Goal: Task Accomplishment & Management: Manage account settings

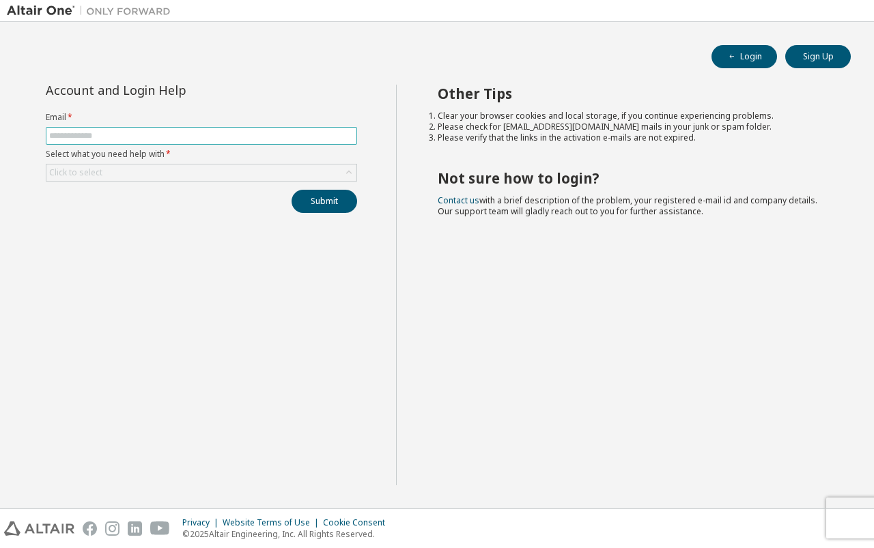
click at [231, 130] on span at bounding box center [201, 136] width 311 height 18
click at [233, 137] on input "text" at bounding box center [201, 135] width 305 height 11
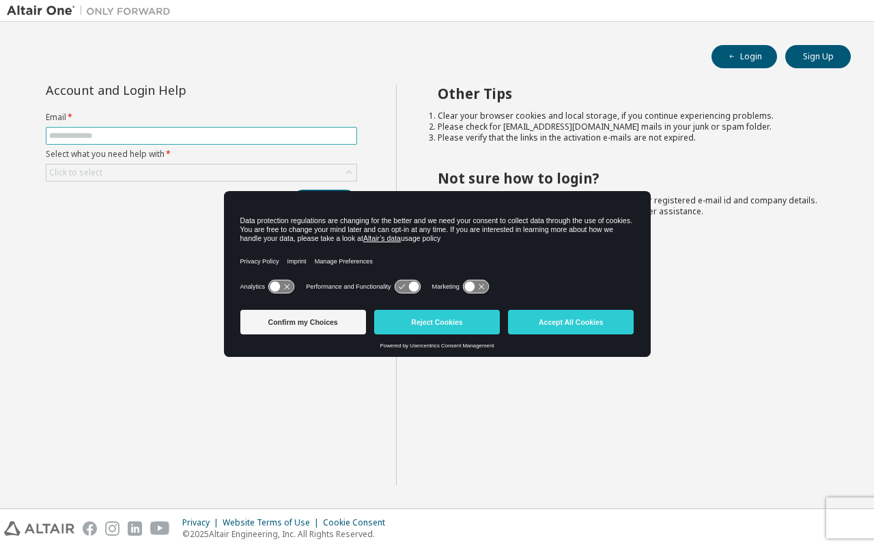
click at [233, 137] on input "text" at bounding box center [201, 135] width 305 height 11
type input "**********"
click at [442, 326] on button "Reject Cookies" at bounding box center [437, 322] width 126 height 25
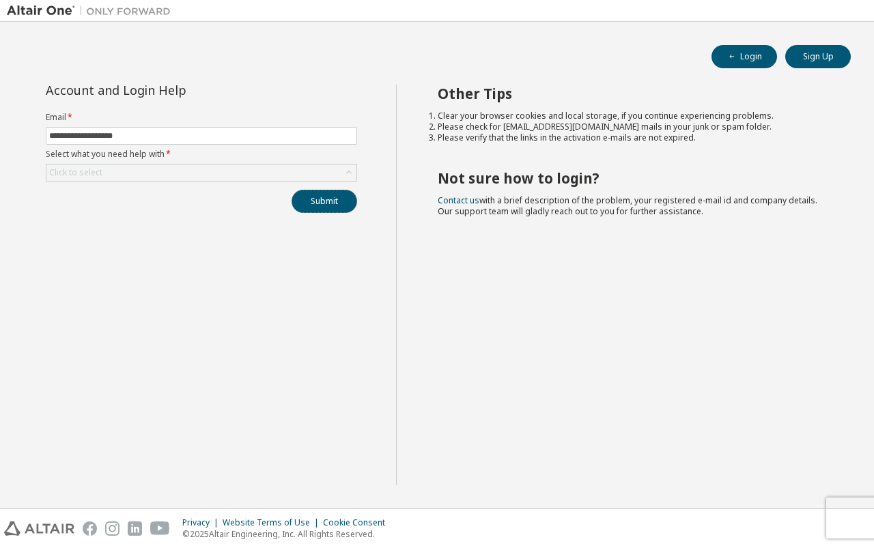
drag, startPoint x: 330, startPoint y: 201, endPoint x: 328, endPoint y: 229, distance: 28.1
click at [328, 229] on div "**********" at bounding box center [201, 285] width 389 height 401
click at [330, 194] on button "Submit" at bounding box center [325, 201] width 66 height 23
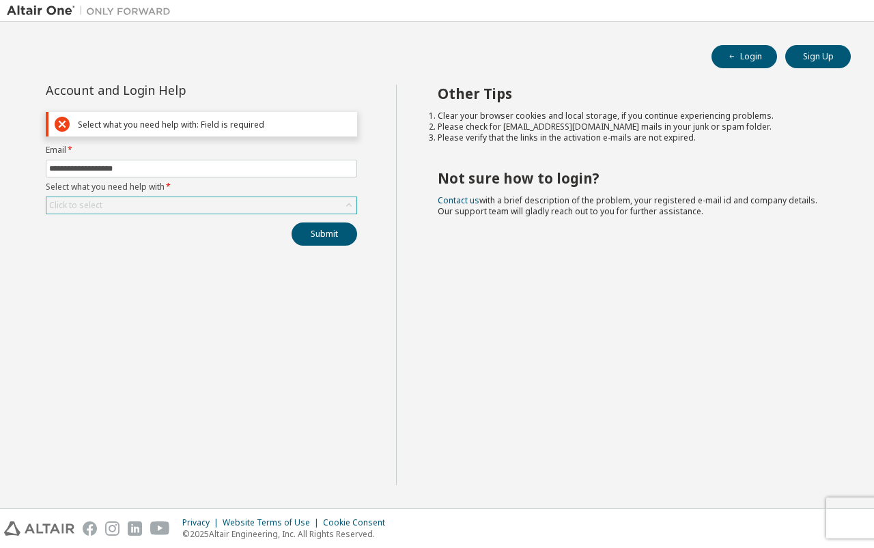
click at [342, 207] on icon at bounding box center [349, 206] width 14 height 14
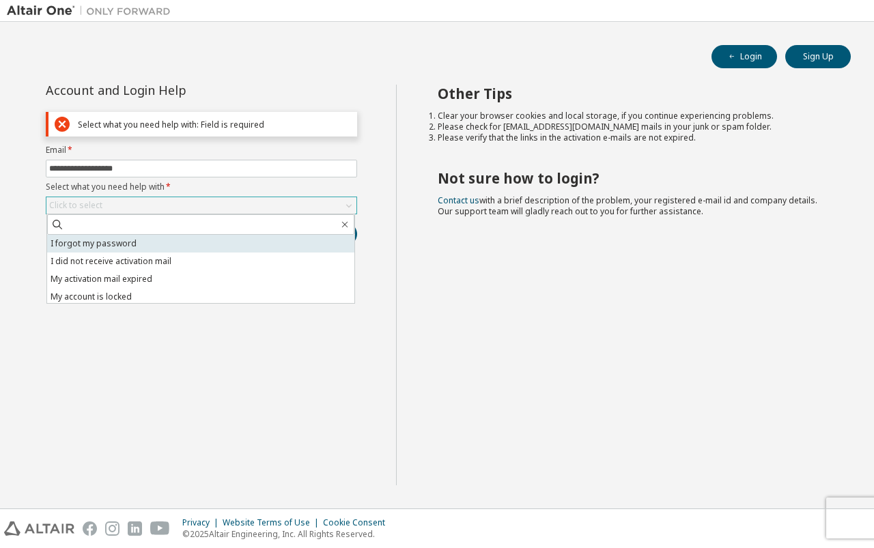
click at [248, 245] on li "I forgot my password" at bounding box center [200, 244] width 307 height 18
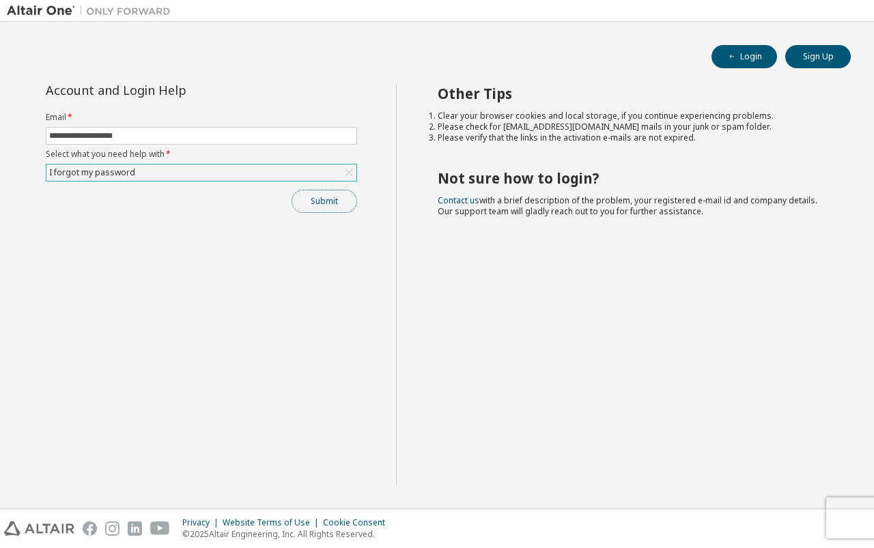
click at [335, 208] on button "Submit" at bounding box center [325, 201] width 66 height 23
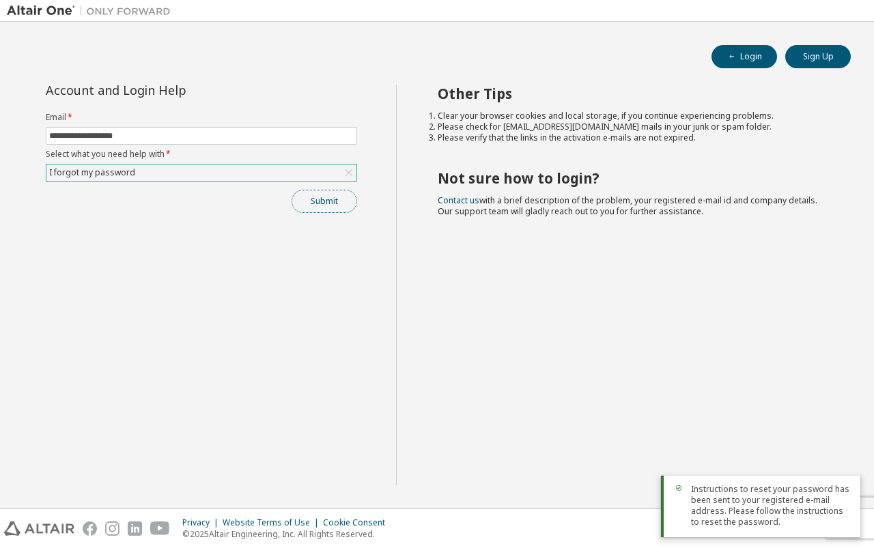
click at [322, 201] on button "Submit" at bounding box center [325, 201] width 66 height 23
